Goal: Check status: Verify the current state of an ongoing process or item

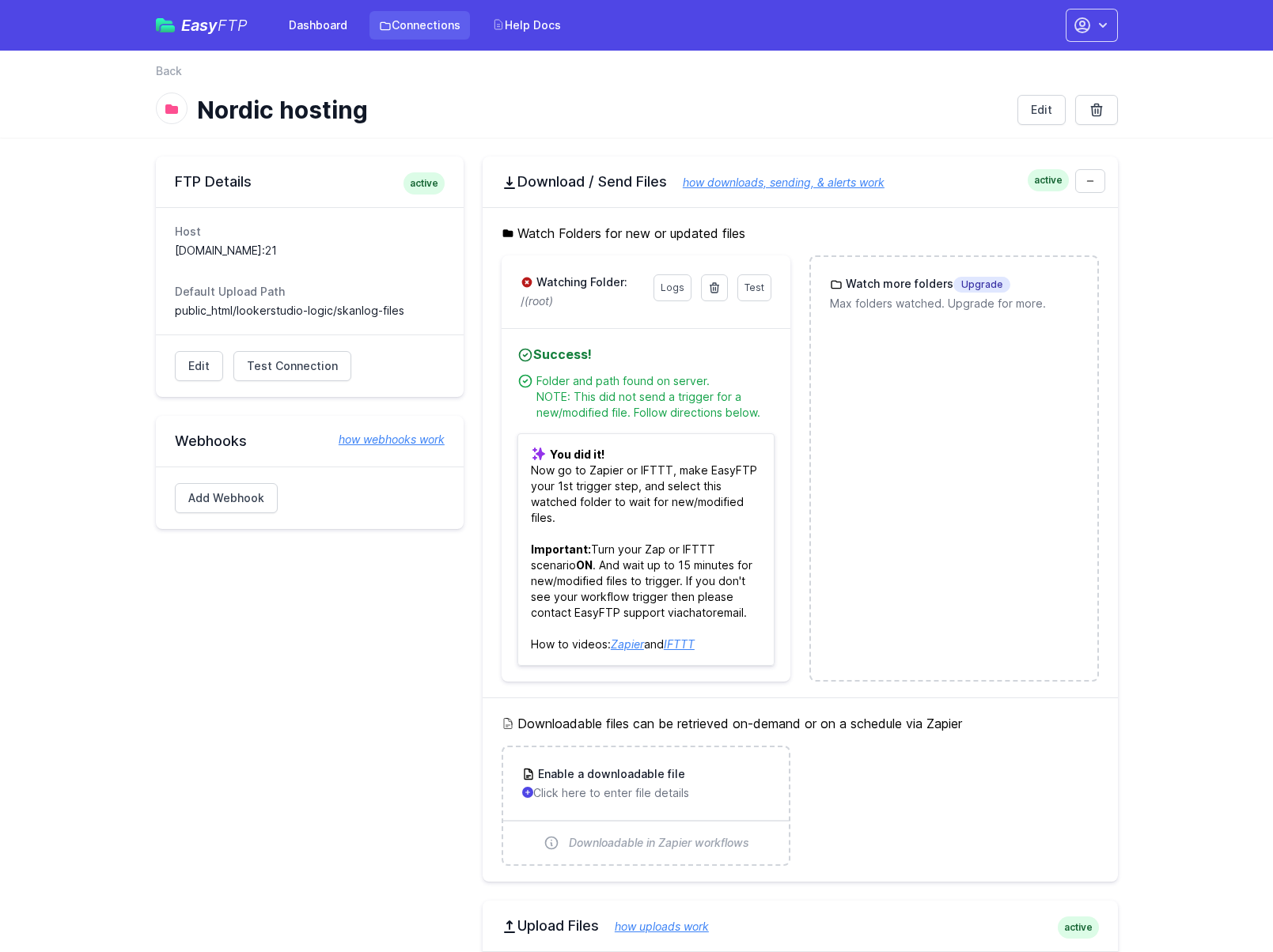
click at [408, 24] on link "Connections" at bounding box center [420, 24] width 100 height 28
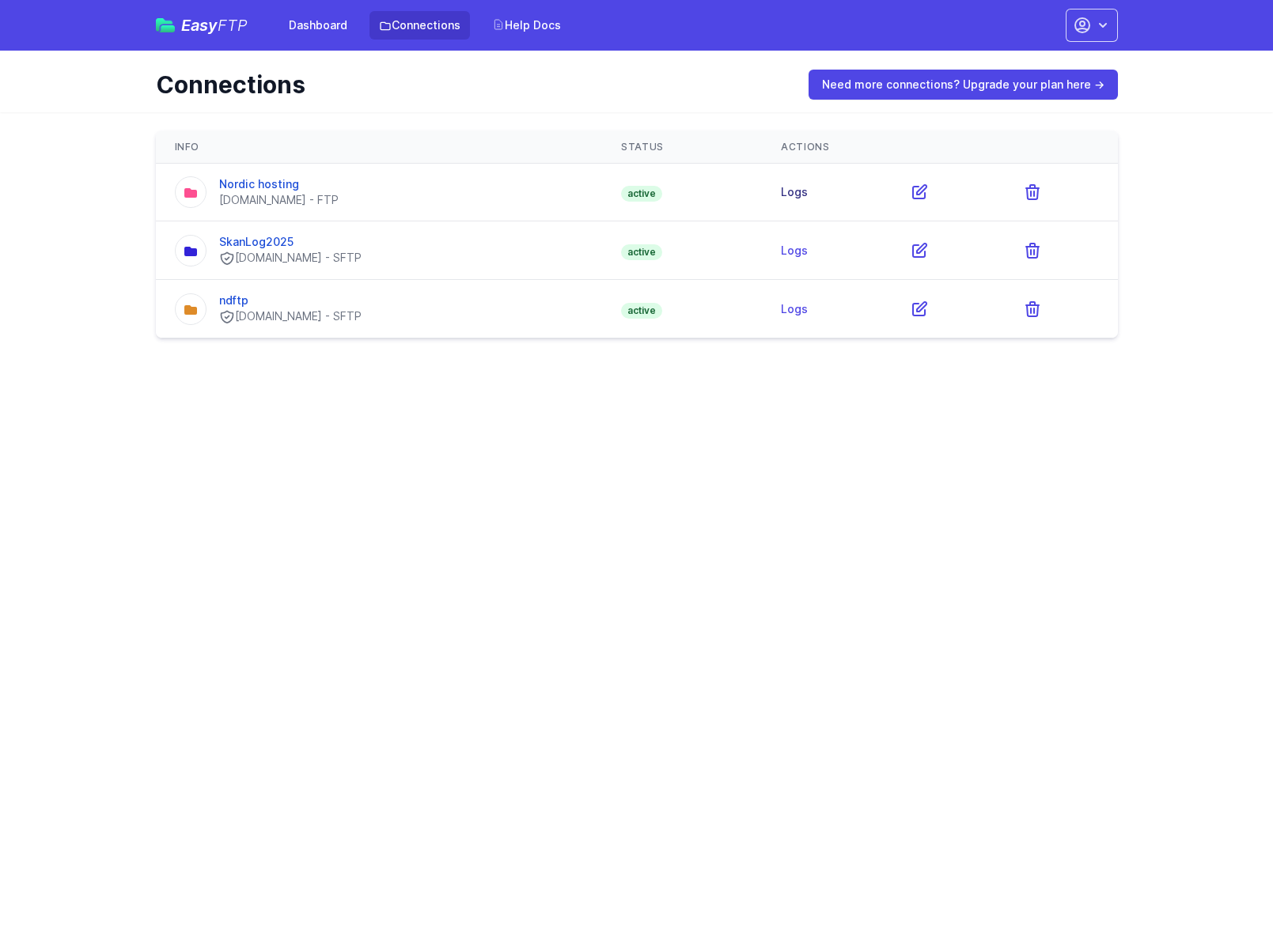
click at [807, 193] on link "Logs" at bounding box center [795, 192] width 27 height 14
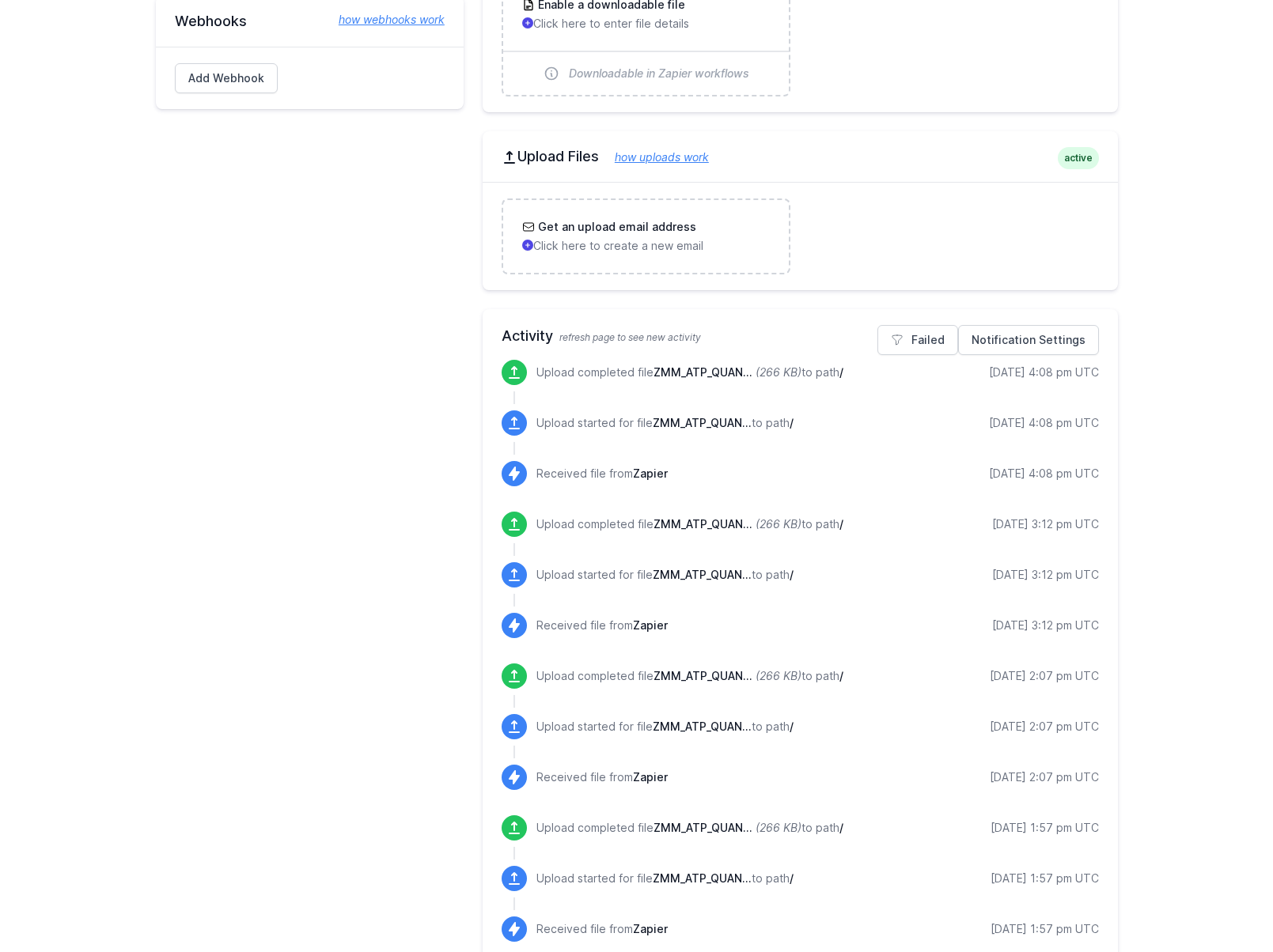
scroll to position [432, 0]
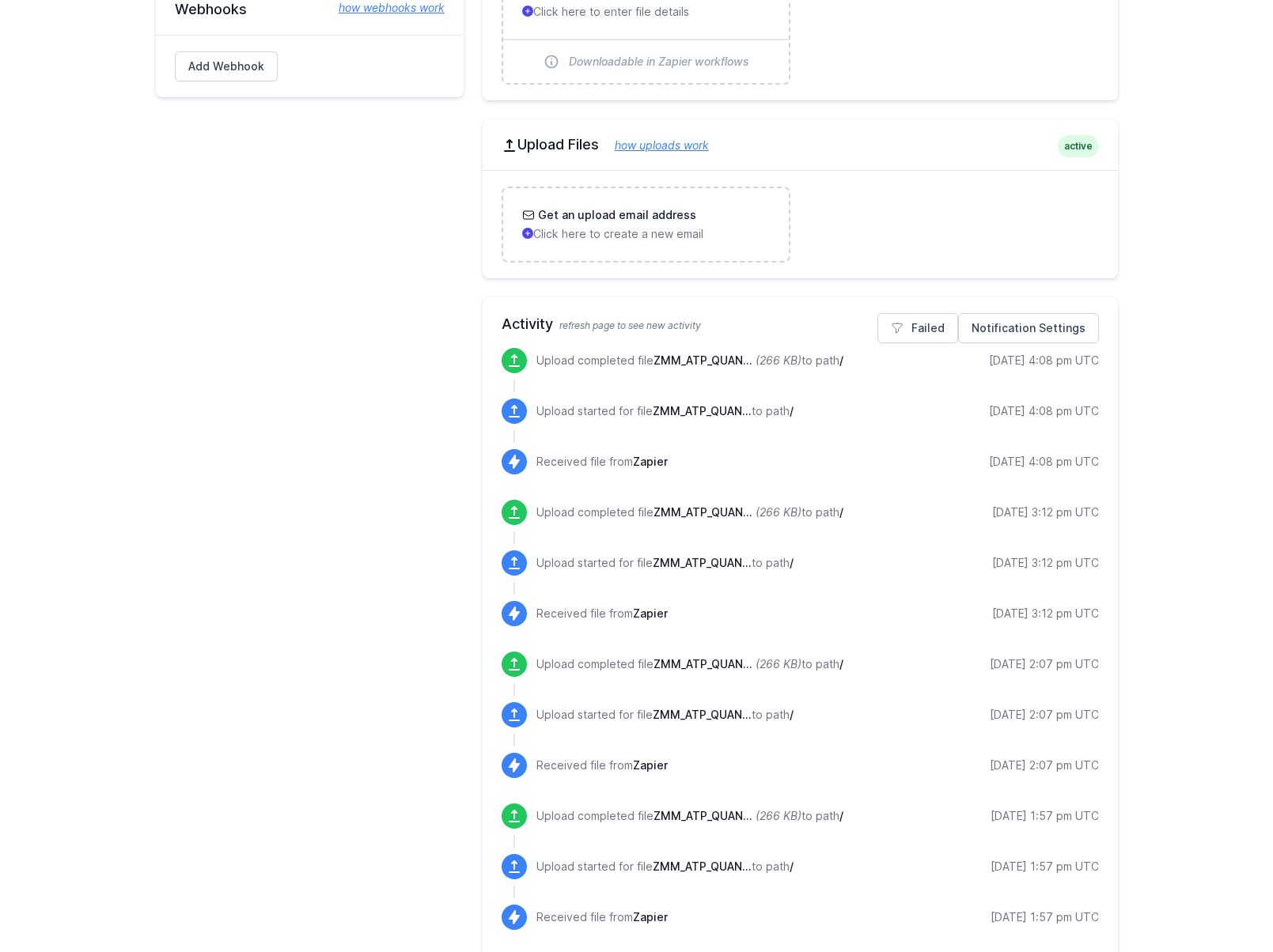
click at [1165, 446] on main "FTP Details active Host lookerstudiodb.nondos.no:21 Default Upload Path public_…" at bounding box center [636, 411] width 1273 height 1411
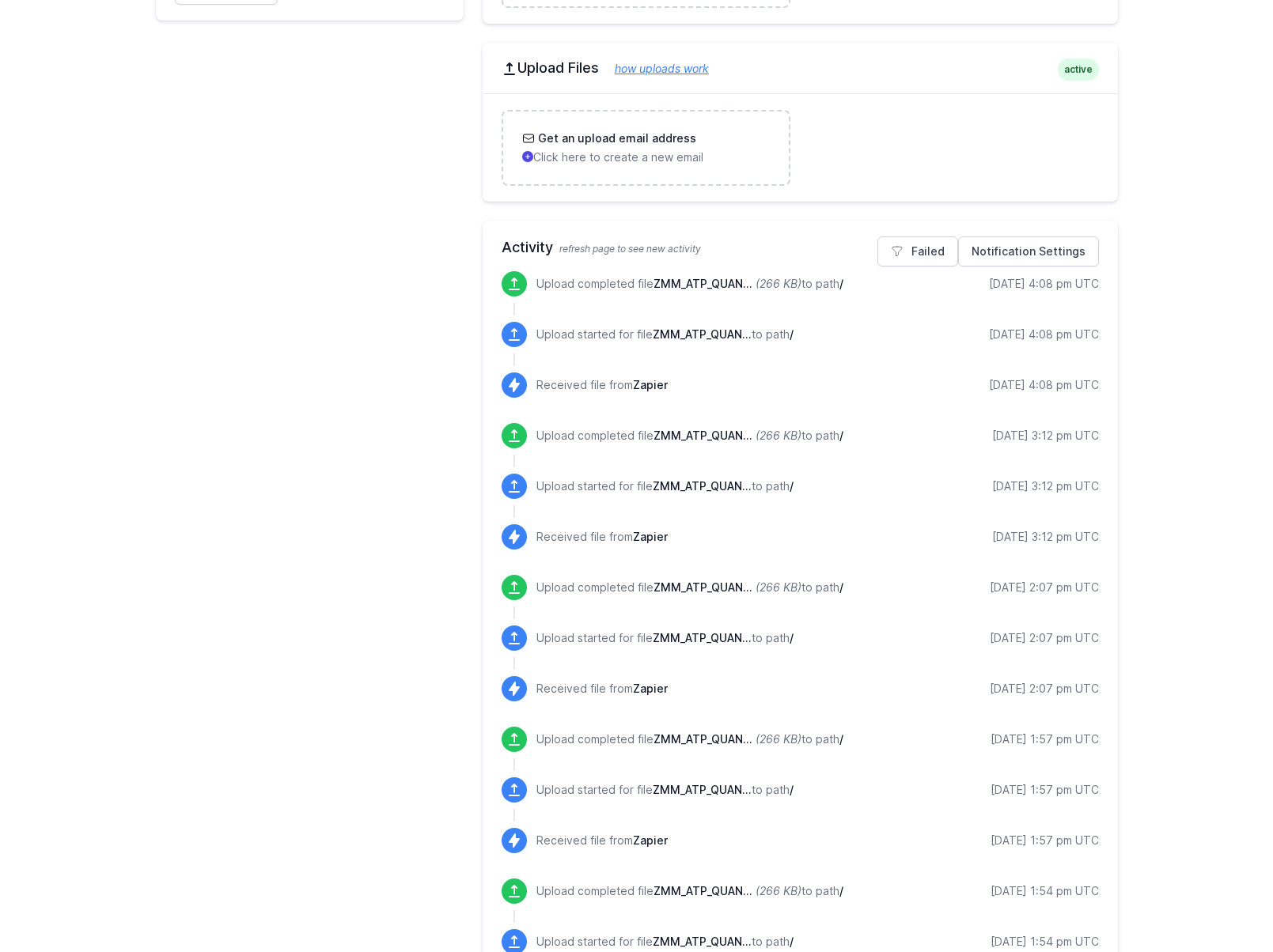
scroll to position [504, 0]
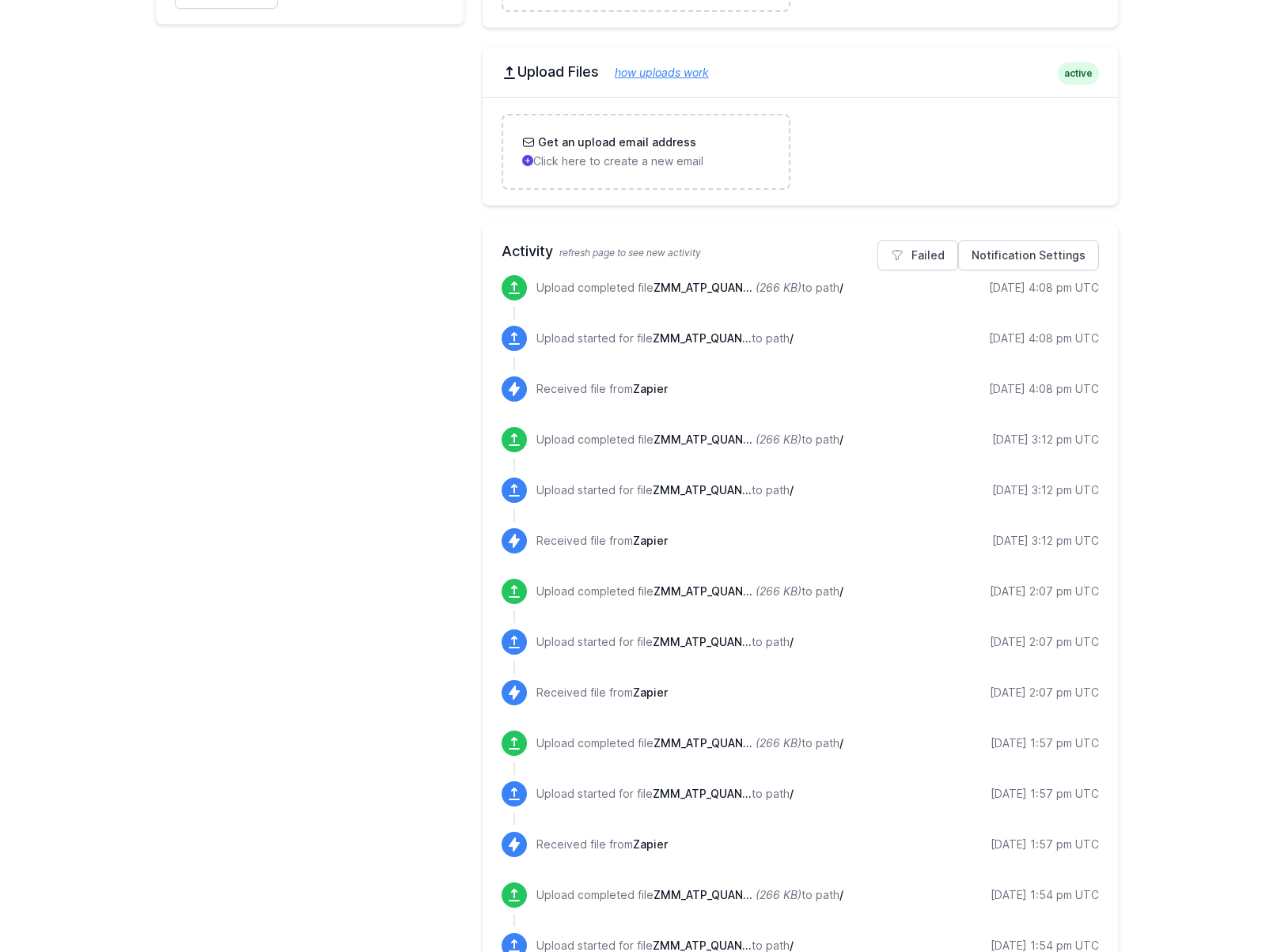
click at [195, 362] on div "FTP Details active Host lookerstudiodb.nondos.no:21 Default Upload Path public_…" at bounding box center [309, 338] width 307 height 1373
